Goal: Information Seeking & Learning: Learn about a topic

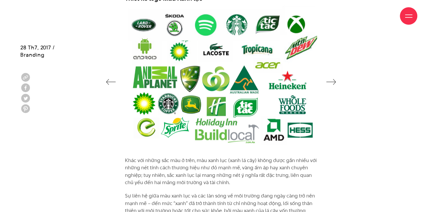
scroll to position [1383, 0]
click at [332, 80] on icon "button" at bounding box center [331, 82] width 10 height 6
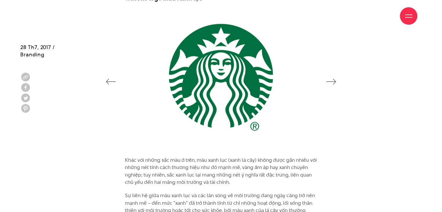
click at [332, 80] on icon "button" at bounding box center [331, 82] width 10 height 6
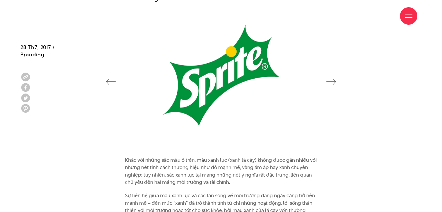
click at [332, 80] on icon "button" at bounding box center [331, 82] width 10 height 6
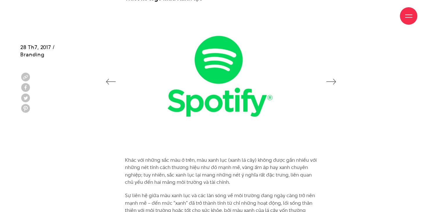
click at [332, 80] on icon "button" at bounding box center [331, 82] width 10 height 6
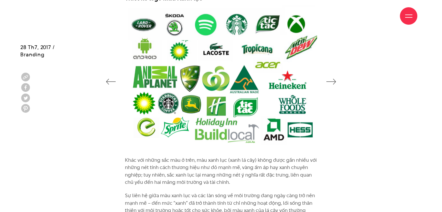
click at [332, 80] on icon "button" at bounding box center [331, 82] width 10 height 6
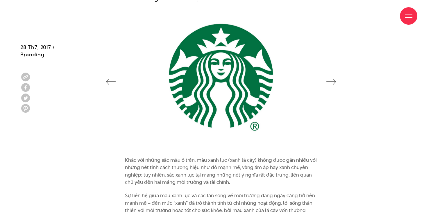
click at [332, 80] on icon "button" at bounding box center [331, 82] width 10 height 6
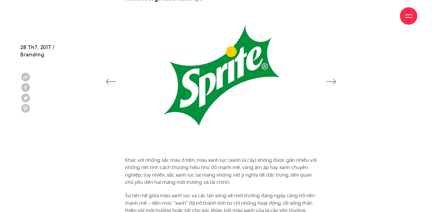
click at [332, 80] on icon "button" at bounding box center [331, 82] width 10 height 6
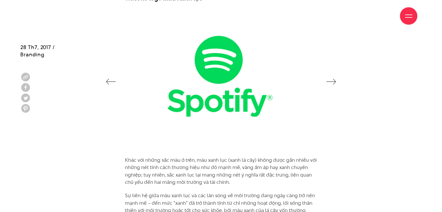
click at [332, 80] on icon "button" at bounding box center [331, 82] width 10 height 6
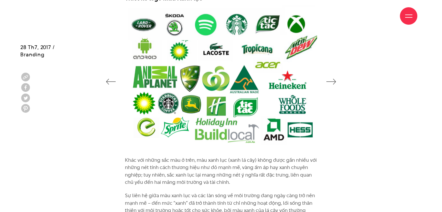
click at [330, 79] on icon "button" at bounding box center [331, 82] width 10 height 6
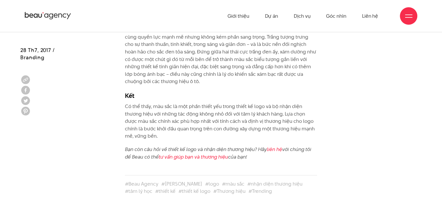
scroll to position [2195, 0]
